Goal: Use online tool/utility: Utilize a website feature to perform a specific function

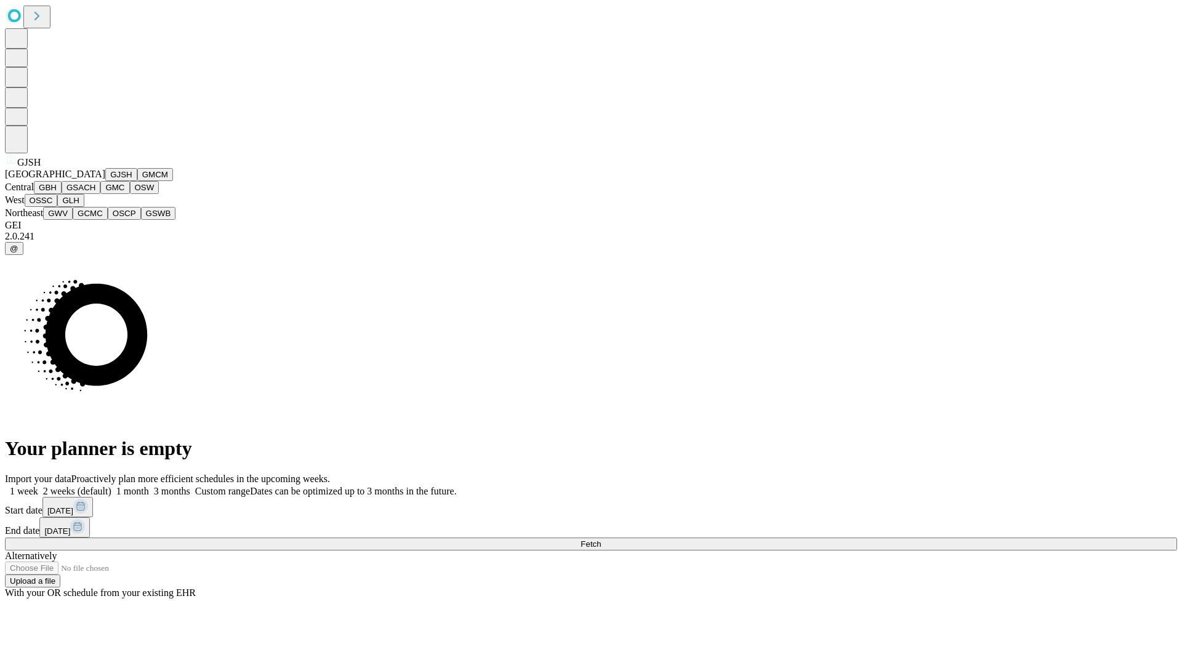
click at [105, 181] on button "GJSH" at bounding box center [121, 174] width 32 height 13
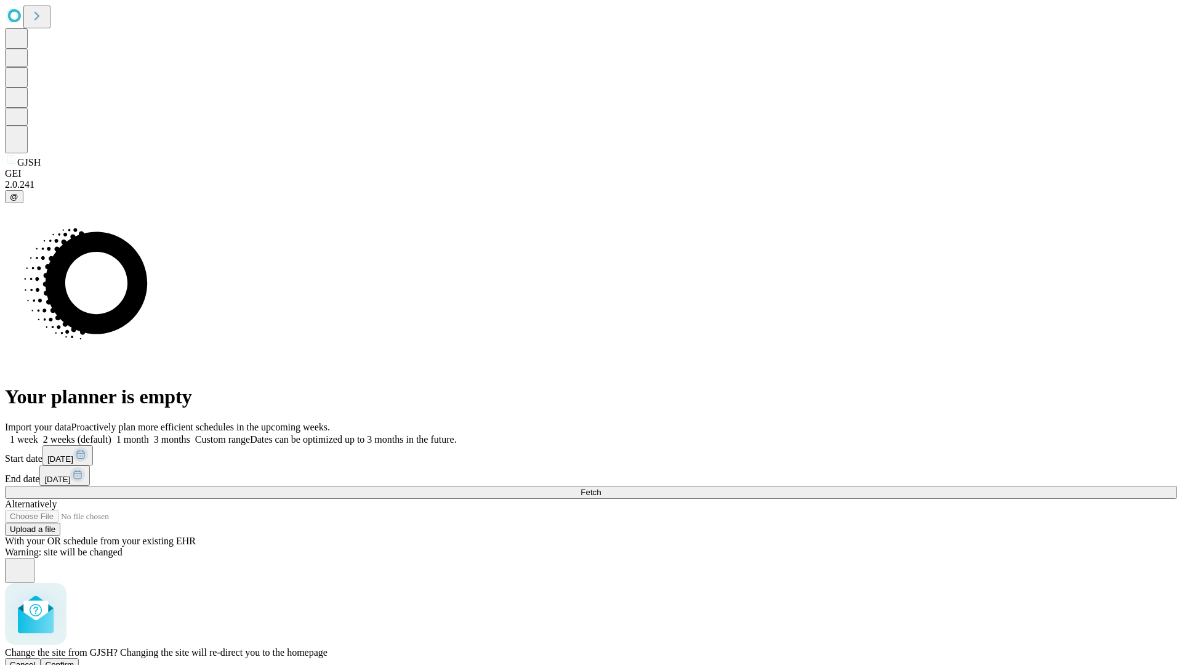
click at [74, 660] on span "Confirm" at bounding box center [60, 664] width 29 height 9
click at [38, 434] on label "1 week" at bounding box center [21, 439] width 33 height 10
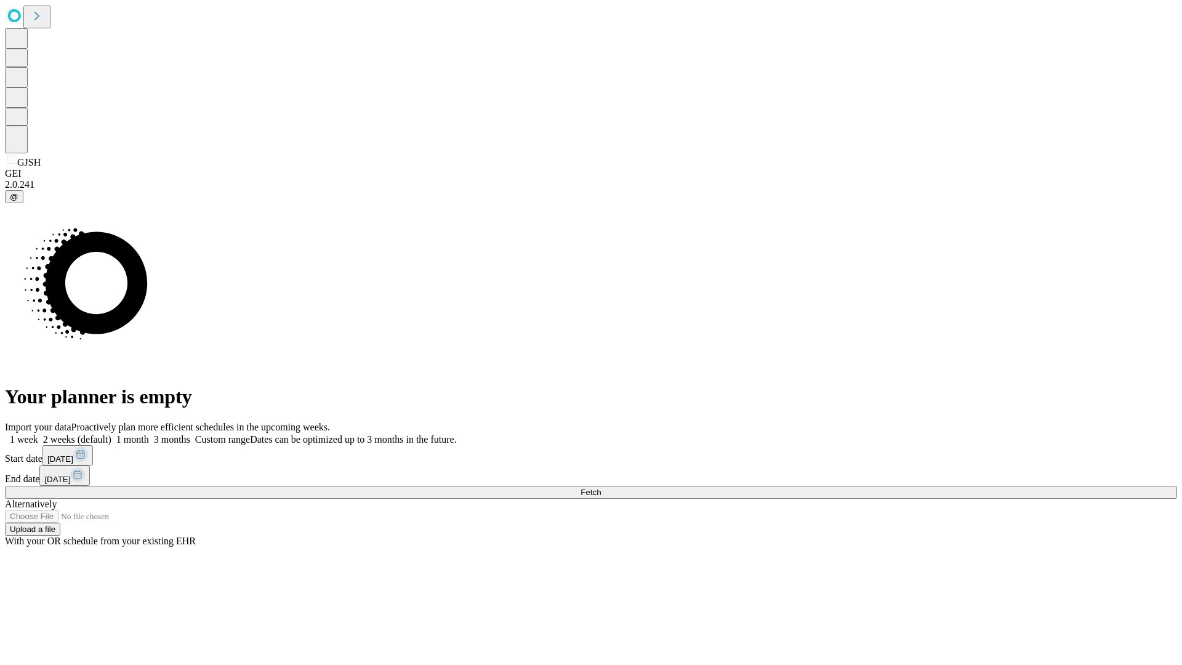
click at [601, 487] on span "Fetch" at bounding box center [590, 491] width 20 height 9
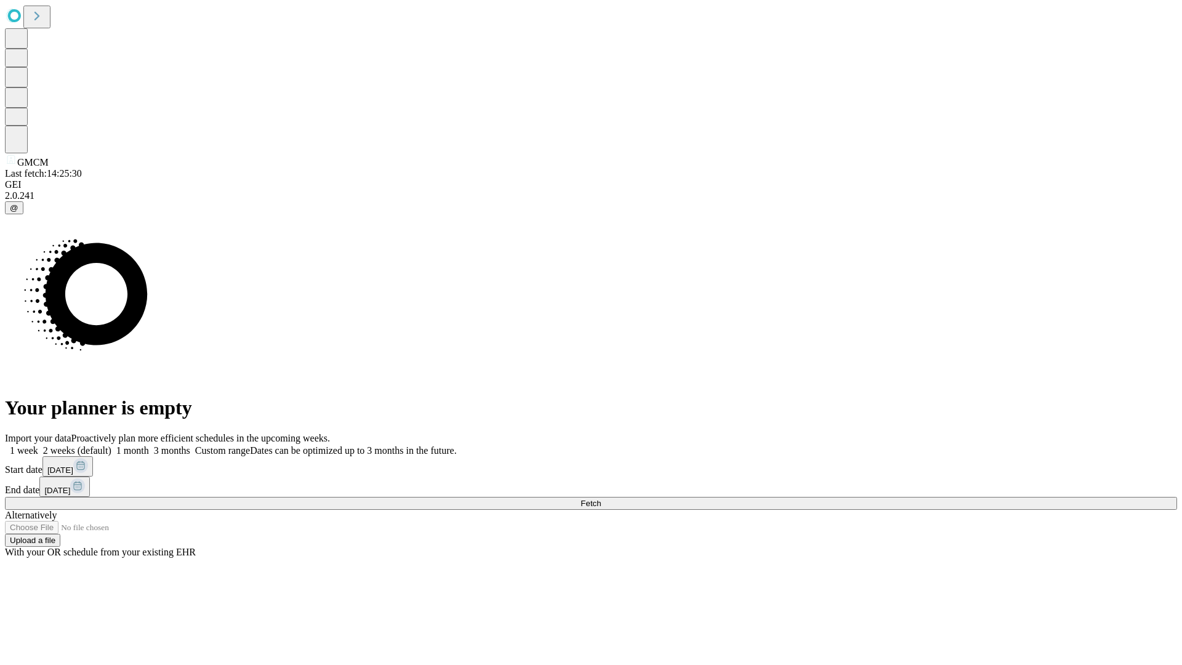
click at [38, 445] on label "1 week" at bounding box center [21, 450] width 33 height 10
click at [601, 499] on span "Fetch" at bounding box center [590, 503] width 20 height 9
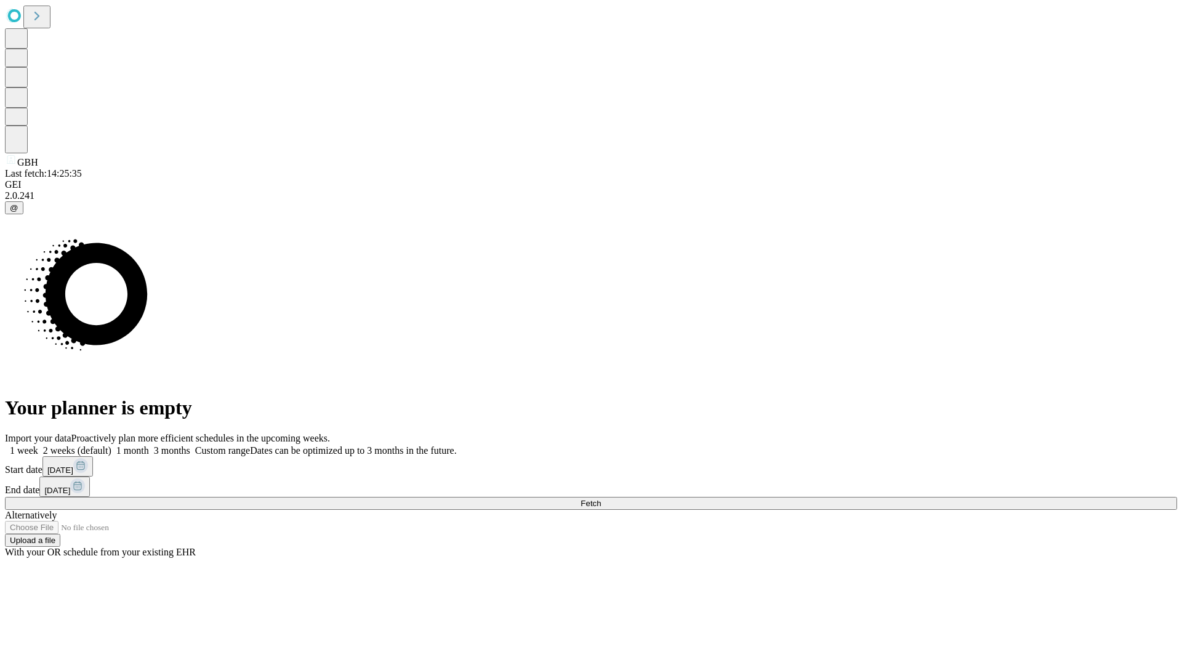
click at [601, 499] on span "Fetch" at bounding box center [590, 503] width 20 height 9
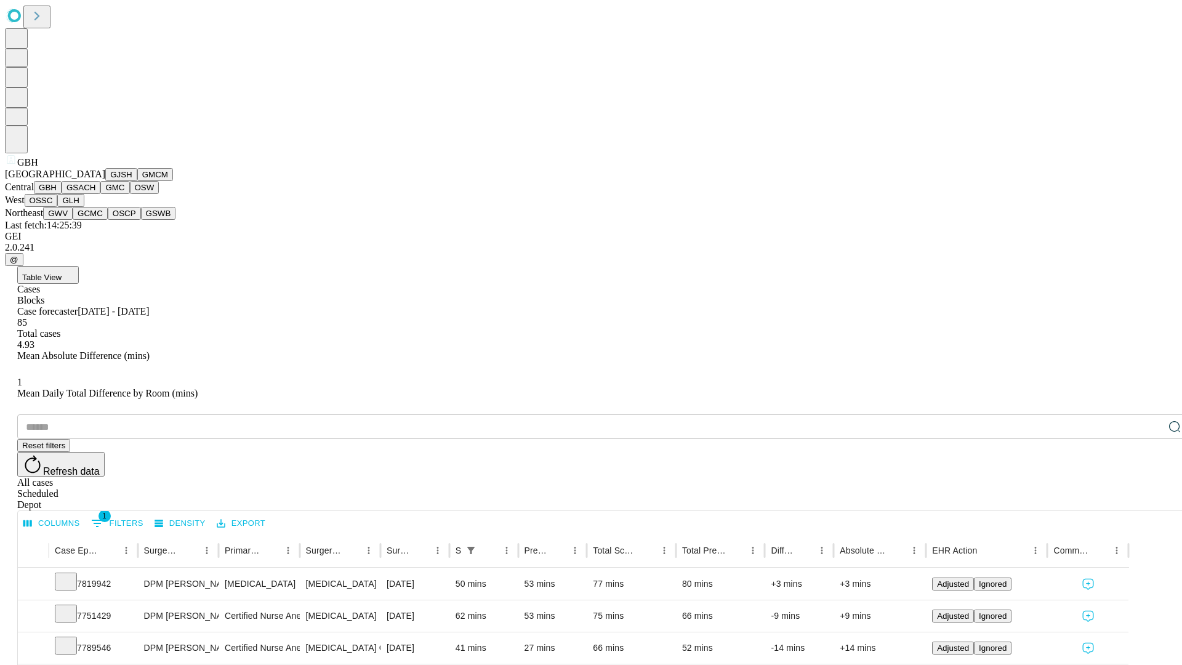
click at [95, 194] on button "GSACH" at bounding box center [81, 187] width 39 height 13
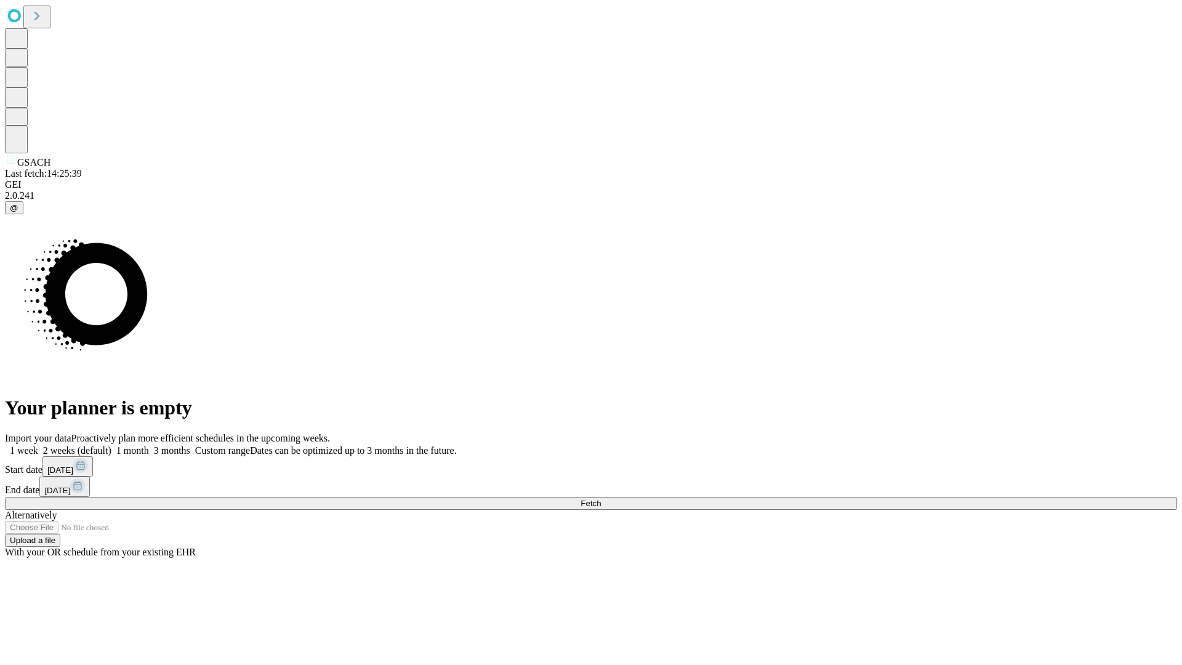
click at [38, 445] on label "1 week" at bounding box center [21, 450] width 33 height 10
click at [601, 499] on span "Fetch" at bounding box center [590, 503] width 20 height 9
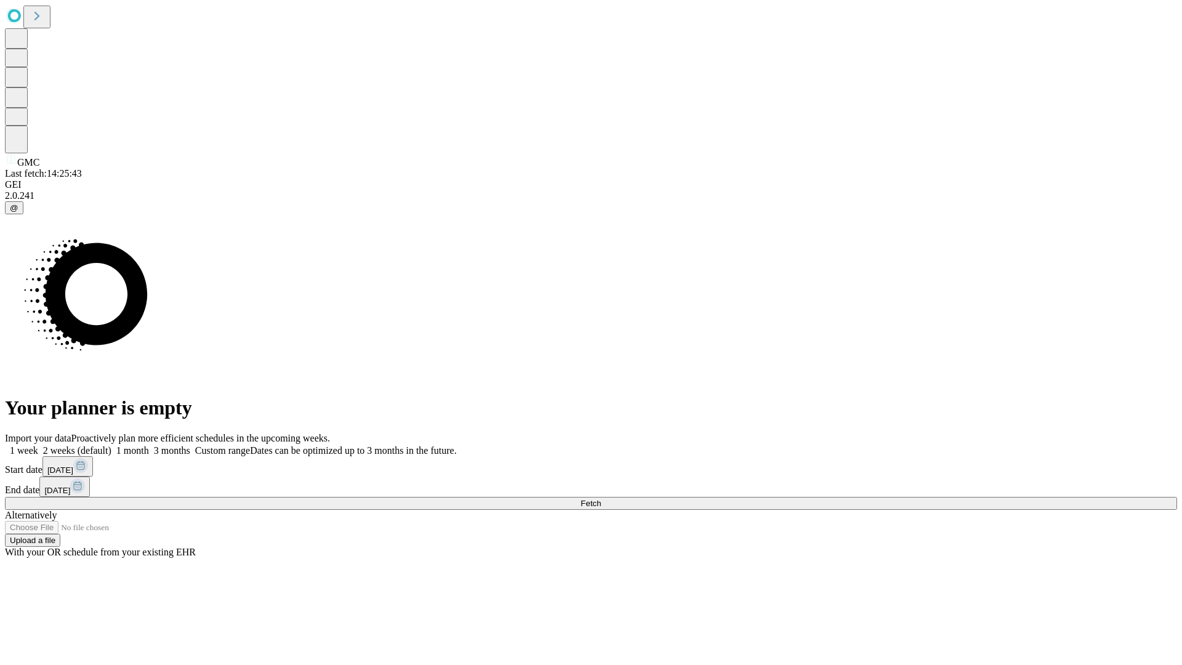
click at [38, 445] on label "1 week" at bounding box center [21, 450] width 33 height 10
click at [601, 499] on span "Fetch" at bounding box center [590, 503] width 20 height 9
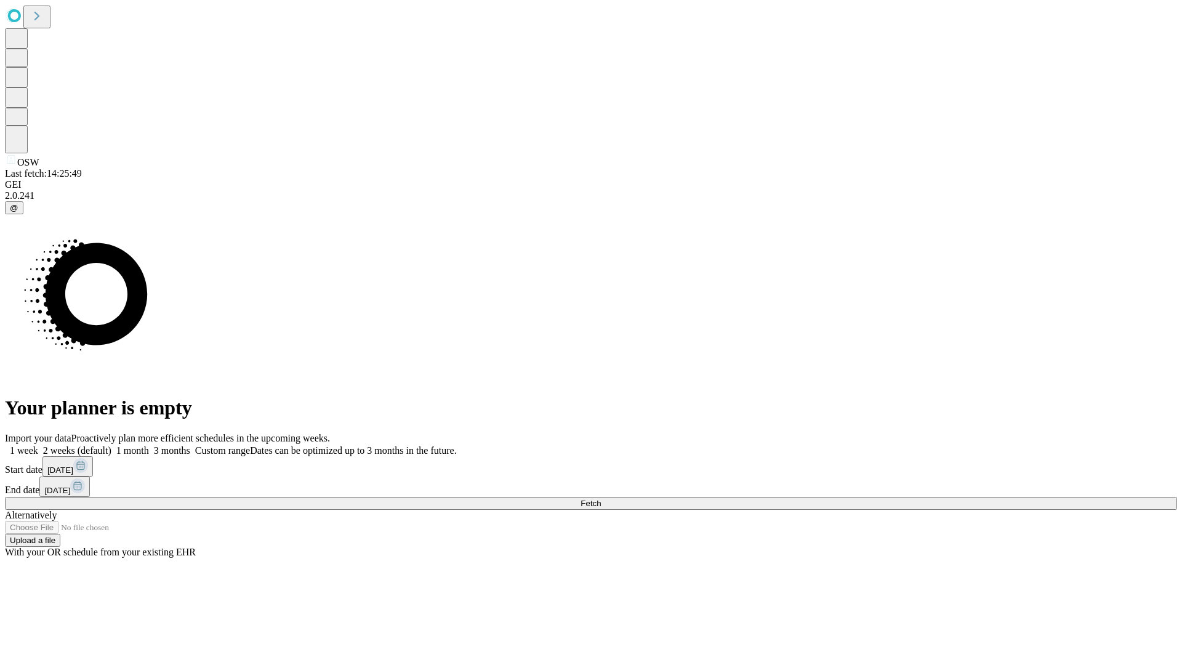
click at [38, 445] on label "1 week" at bounding box center [21, 450] width 33 height 10
click at [601, 499] on span "Fetch" at bounding box center [590, 503] width 20 height 9
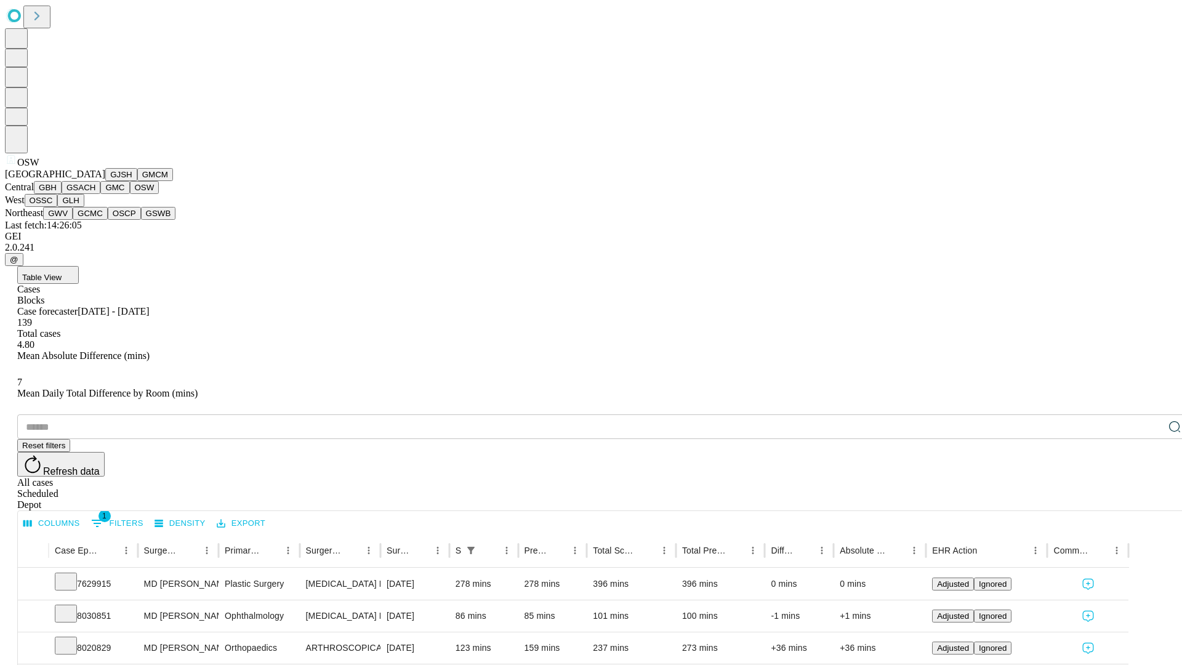
click at [58, 207] on button "OSSC" at bounding box center [41, 200] width 33 height 13
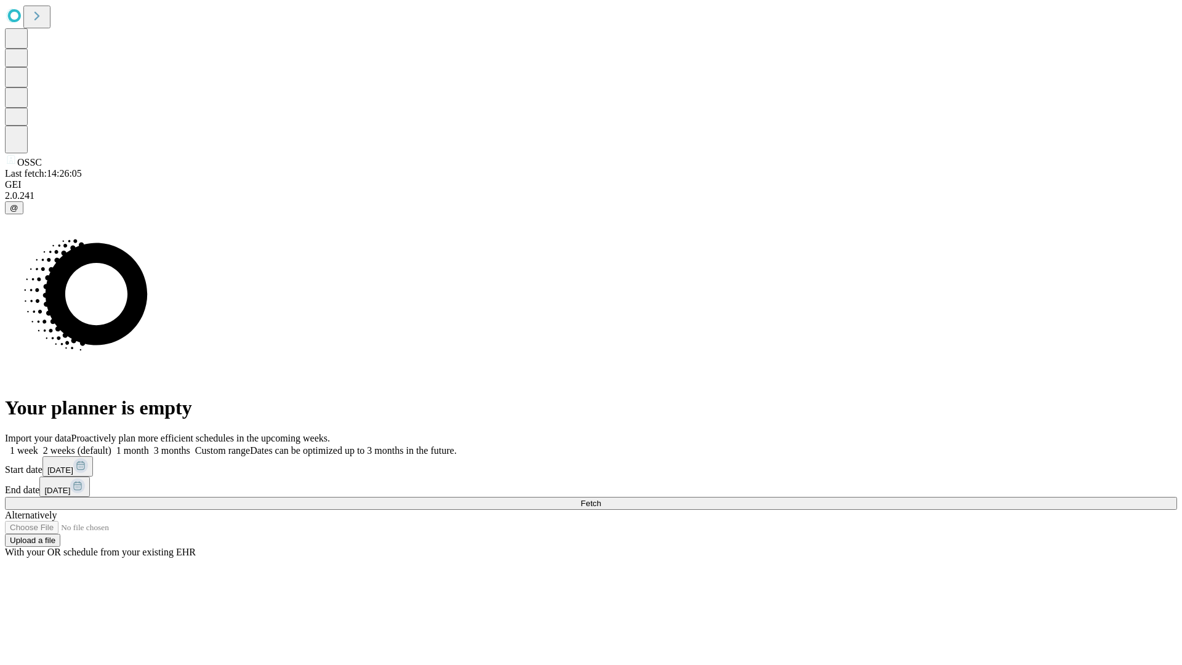
click at [38, 445] on label "1 week" at bounding box center [21, 450] width 33 height 10
click at [601, 499] on span "Fetch" at bounding box center [590, 503] width 20 height 9
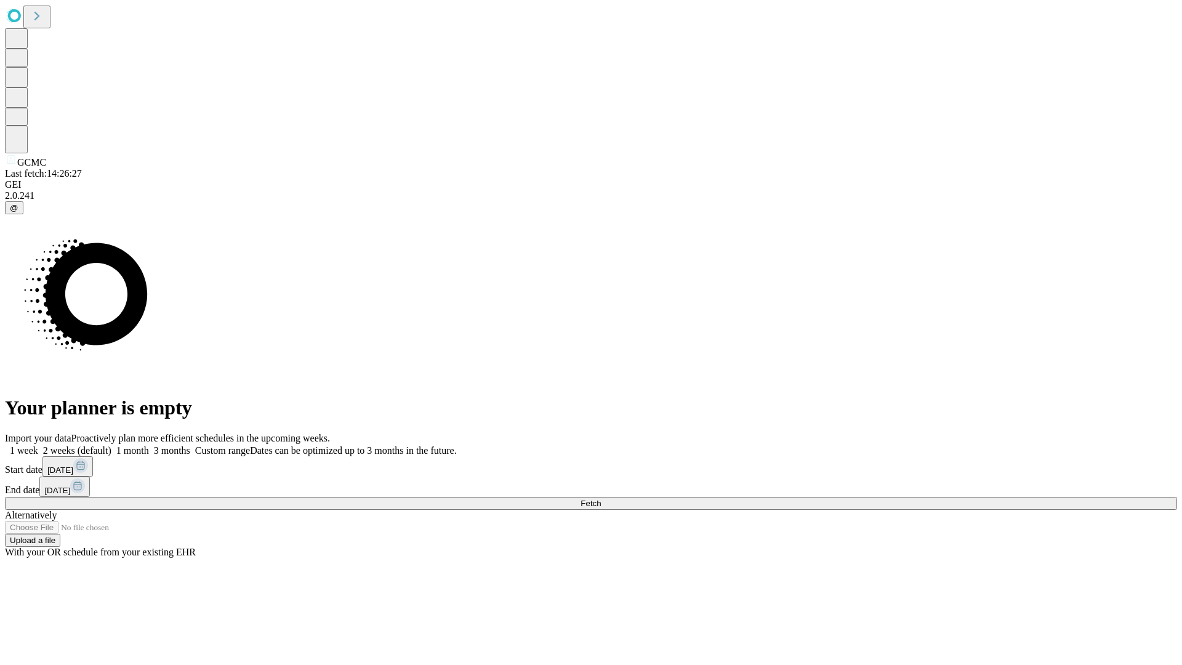
click at [38, 445] on label "1 week" at bounding box center [21, 450] width 33 height 10
click at [601, 499] on span "Fetch" at bounding box center [590, 503] width 20 height 9
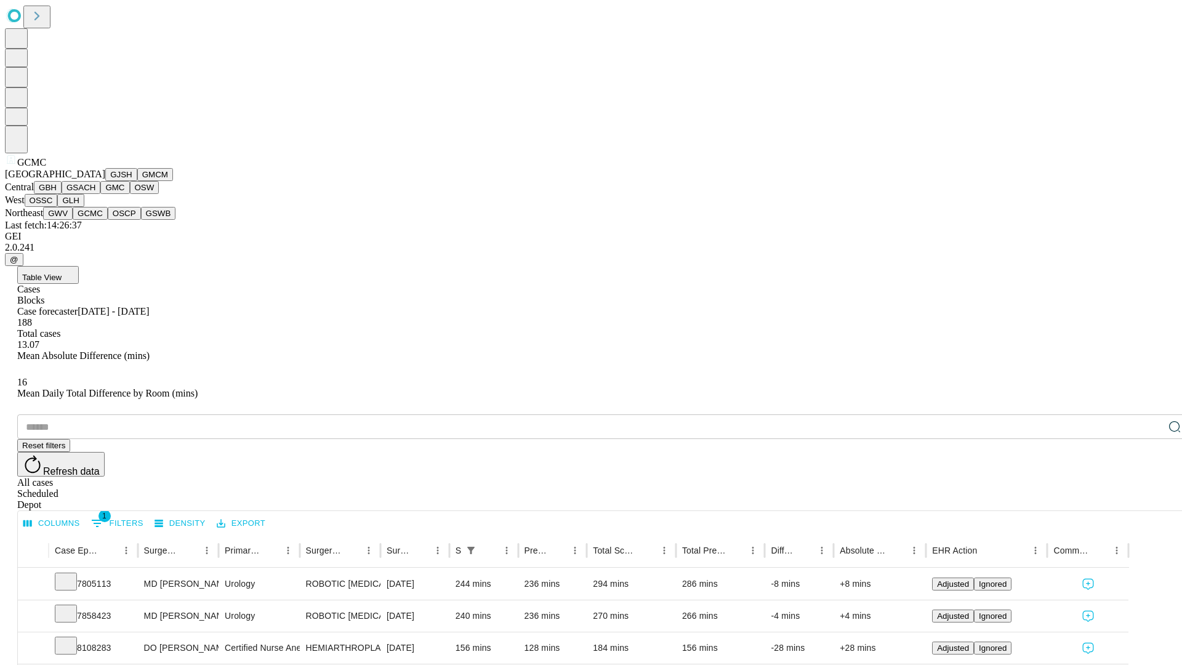
click at [108, 220] on button "OSCP" at bounding box center [124, 213] width 33 height 13
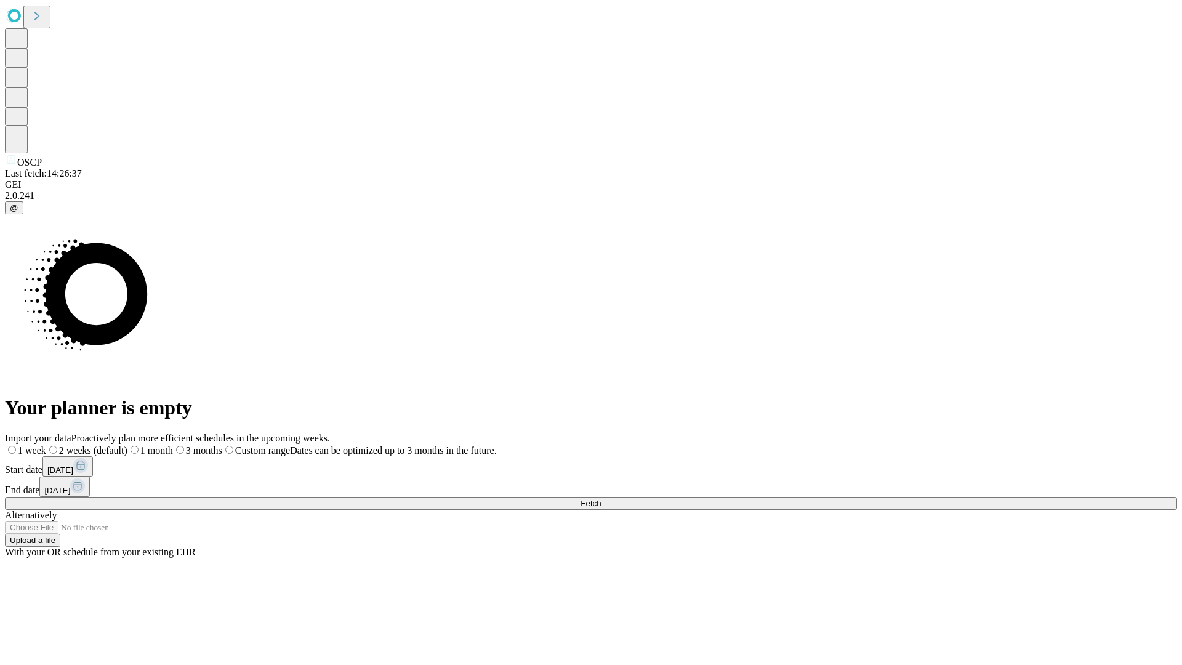
click at [46, 445] on label "1 week" at bounding box center [25, 450] width 41 height 10
click at [601, 499] on span "Fetch" at bounding box center [590, 503] width 20 height 9
